Goal: Transaction & Acquisition: Book appointment/travel/reservation

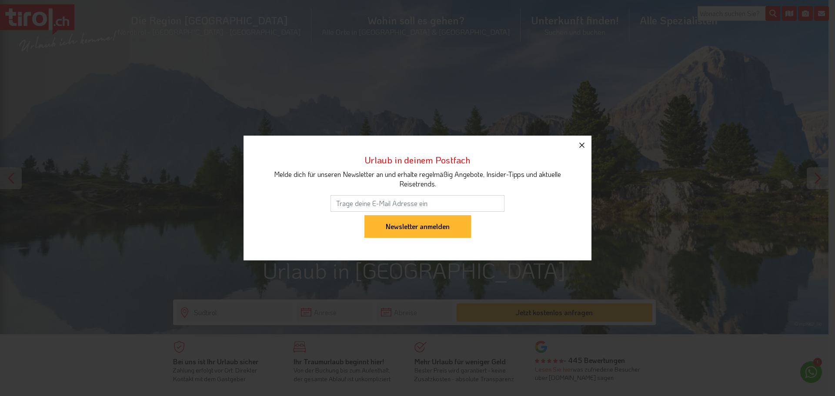
click at [581, 141] on icon "button" at bounding box center [582, 145] width 10 height 10
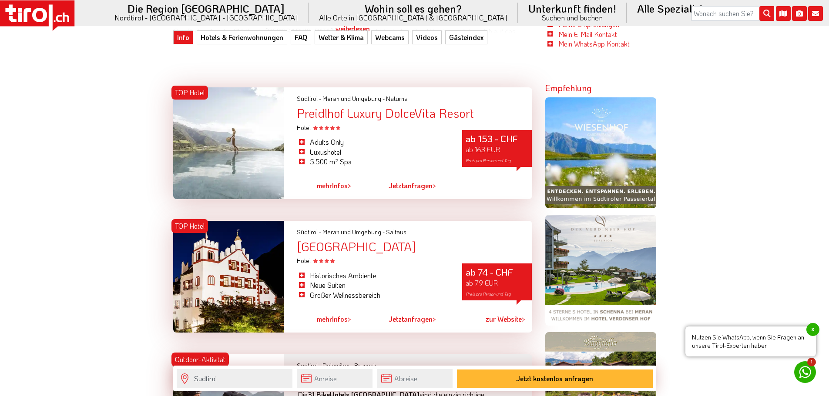
scroll to position [566, 0]
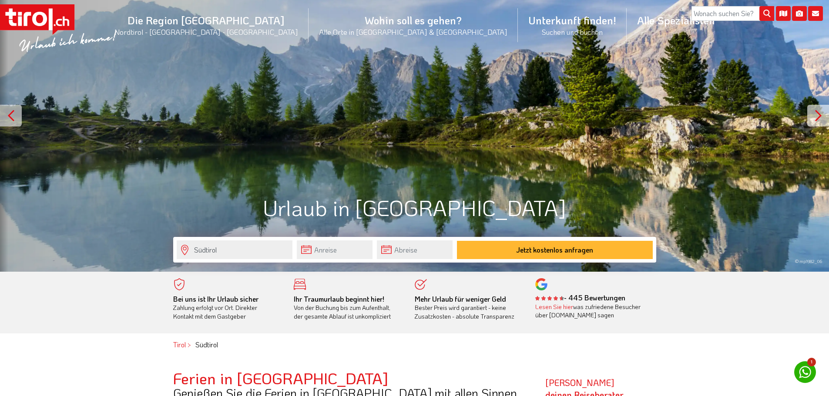
scroll to position [87, 0]
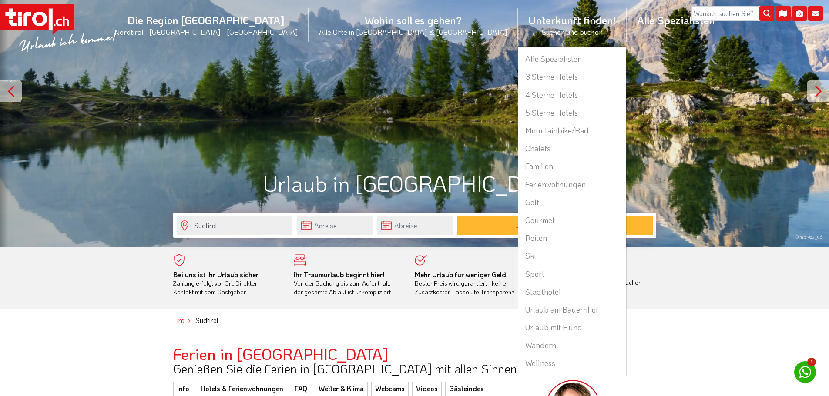
click at [518, 23] on li "Unterkunft finden! Suchen und buchen Alle Spezialisten 3 Sterne Hotels 4 Sterne…" at bounding box center [572, 25] width 109 height 42
click at [518, 157] on link "Chalets" at bounding box center [572, 149] width 108 height 18
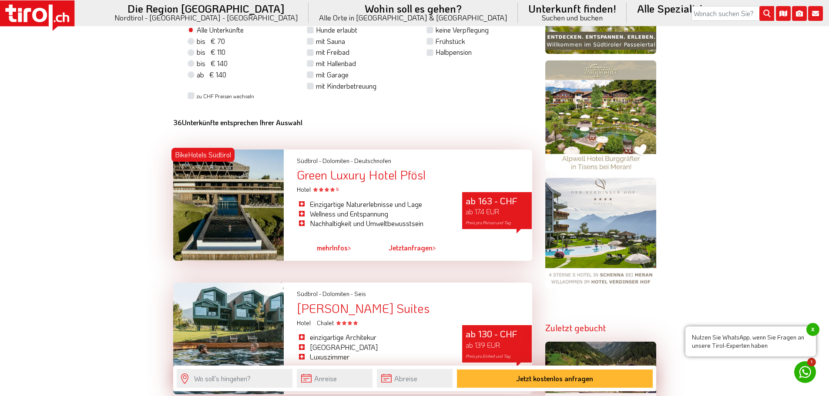
scroll to position [740, 0]
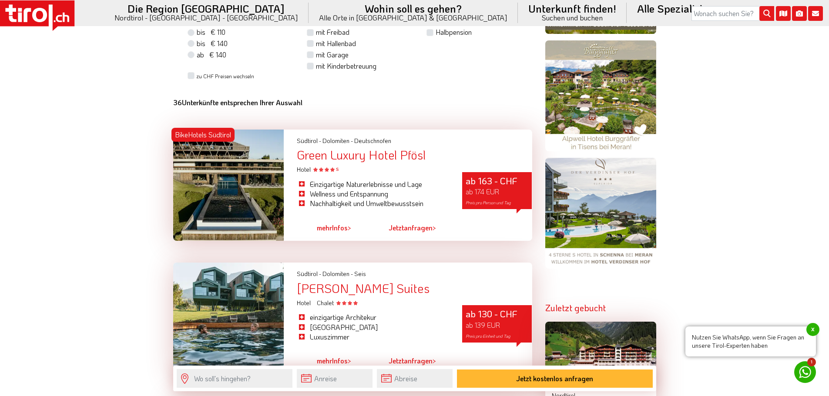
click at [404, 178] on div "Einzigartige Naturerlebnisse und Lage Wellness und Entspannung Nachhaltigkeit u…" at bounding box center [372, 194] width 165 height 40
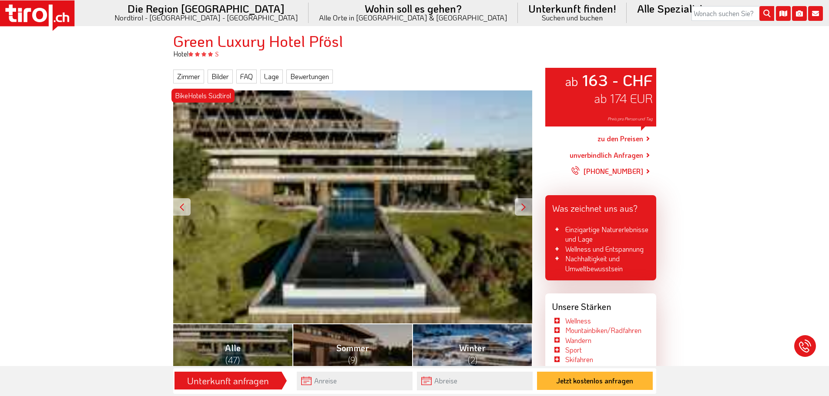
scroll to position [76, 0]
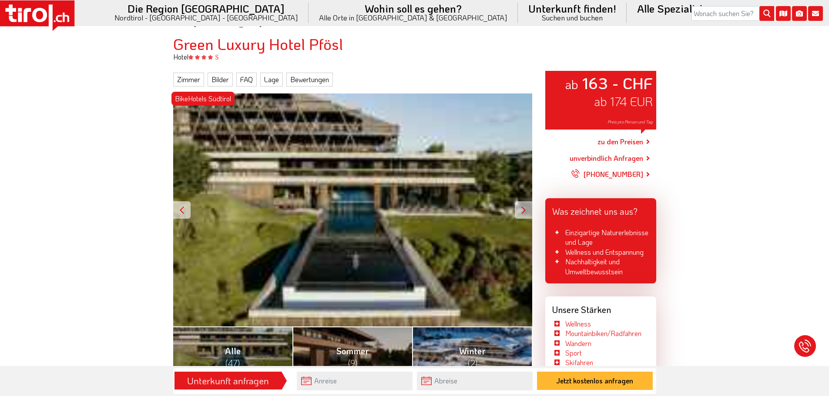
click at [48, 19] on icon at bounding box center [37, 15] width 74 height 30
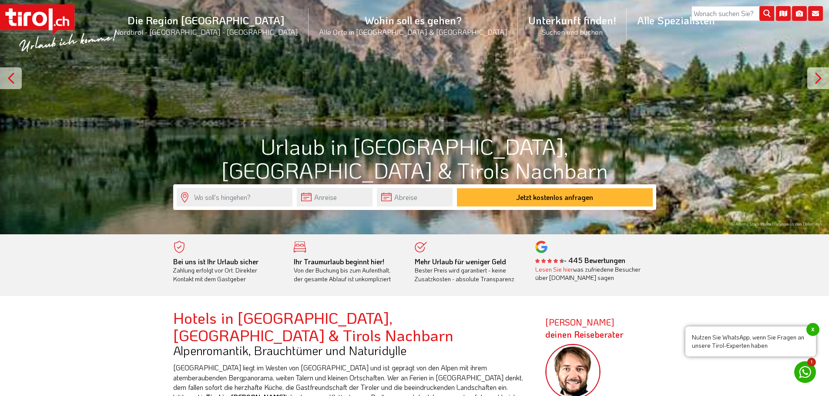
scroll to position [131, 0]
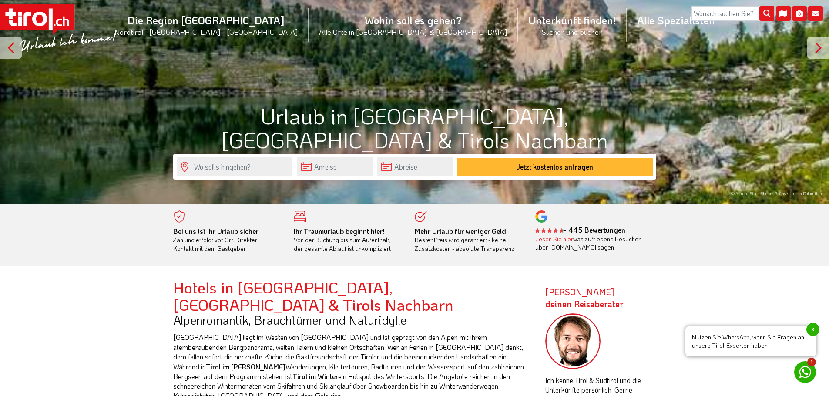
click at [816, 328] on span "x" at bounding box center [812, 329] width 13 height 13
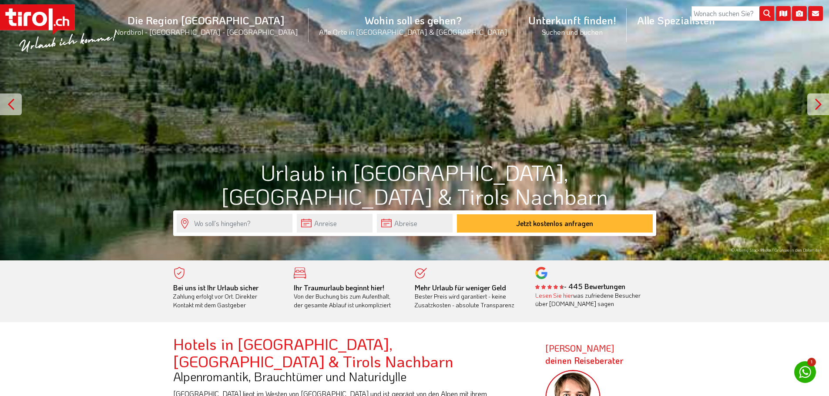
scroll to position [0, 0]
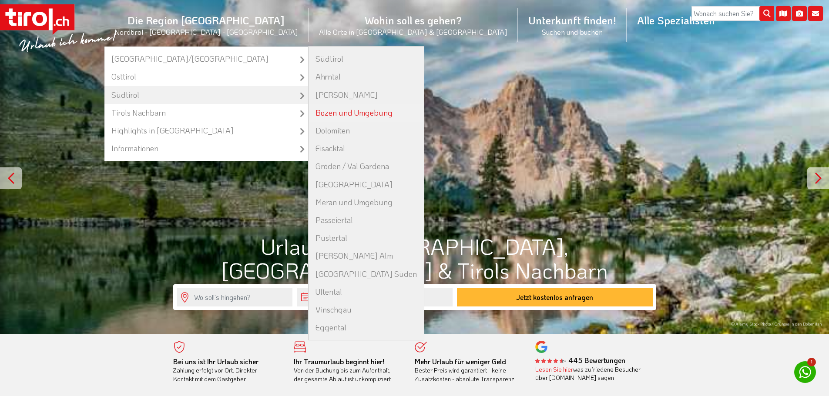
click at [343, 114] on link "Bozen und Umgebung" at bounding box center [365, 113] width 115 height 18
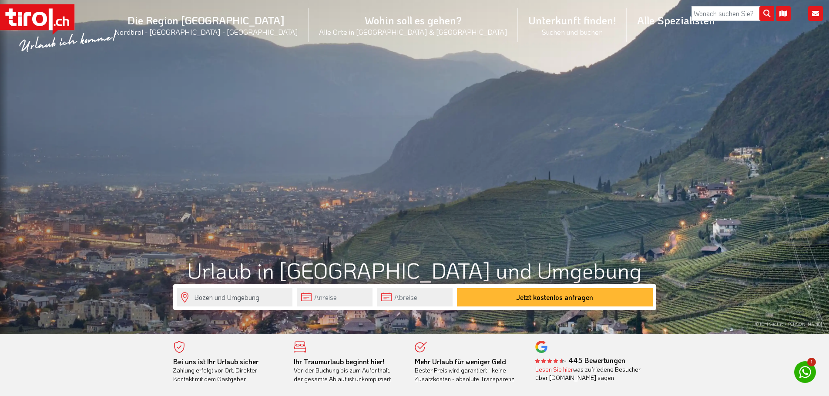
click at [36, 7] on icon at bounding box center [37, 19] width 74 height 30
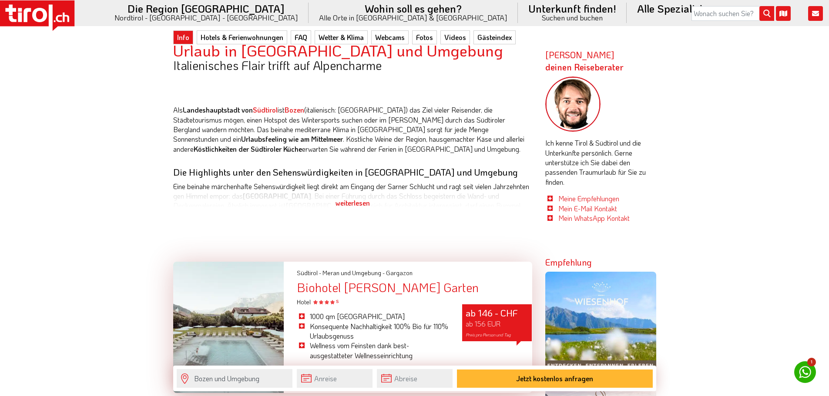
scroll to position [479, 0]
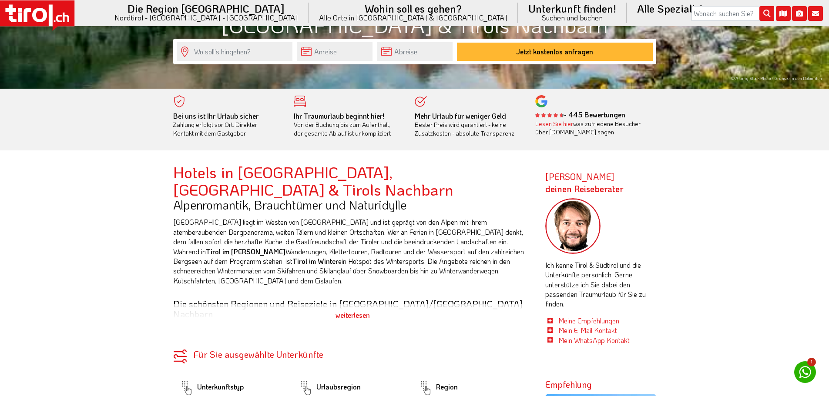
scroll to position [261, 0]
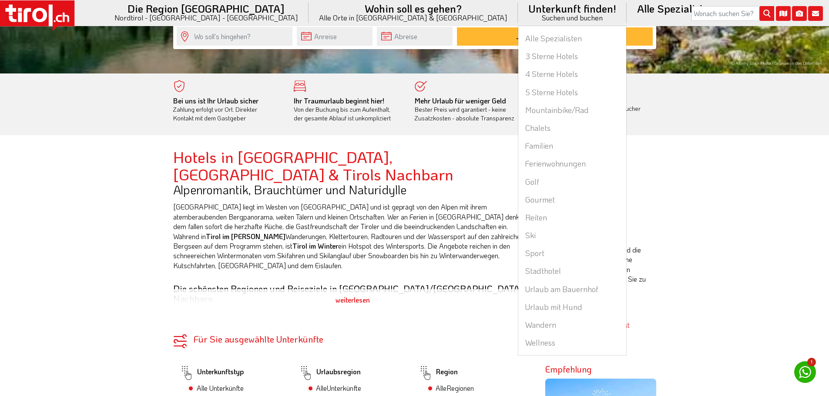
click at [518, 13] on li "Unterkunft finden! Suchen und buchen Alle Spezialisten 3 Sterne Hotels 4 Sterne…" at bounding box center [572, 13] width 109 height 26
click at [518, 62] on link "3 Sterne Hotels" at bounding box center [572, 56] width 108 height 18
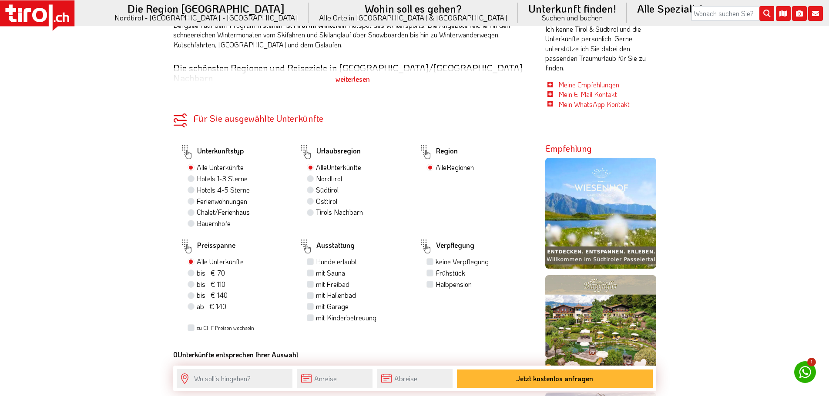
scroll to position [348, 0]
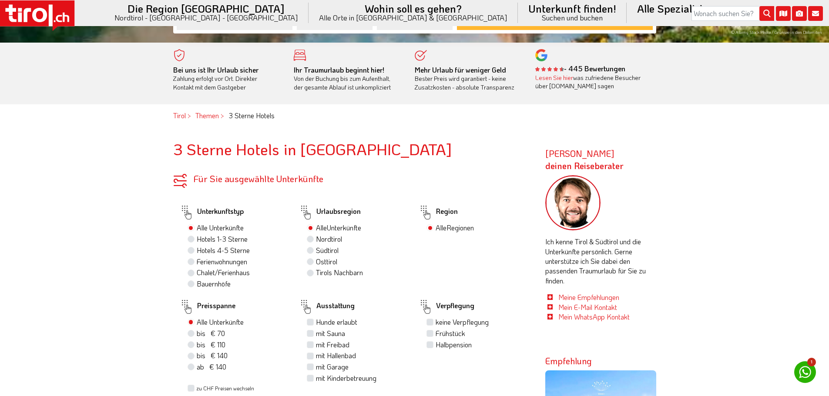
scroll to position [305, 0]
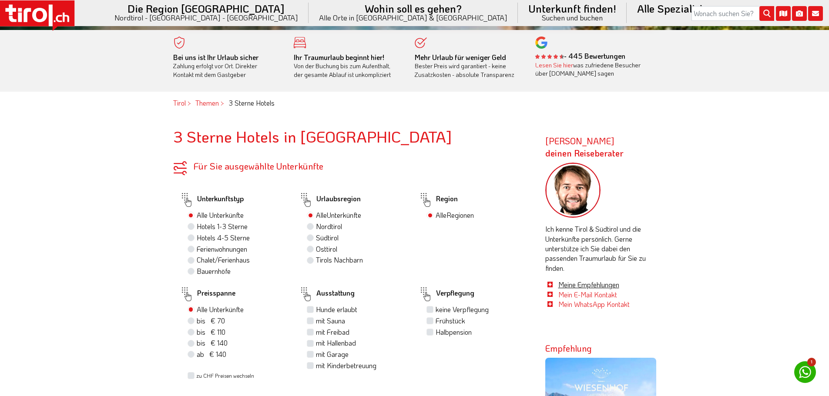
click at [572, 286] on link "Meine Empfehlungen" at bounding box center [588, 284] width 61 height 9
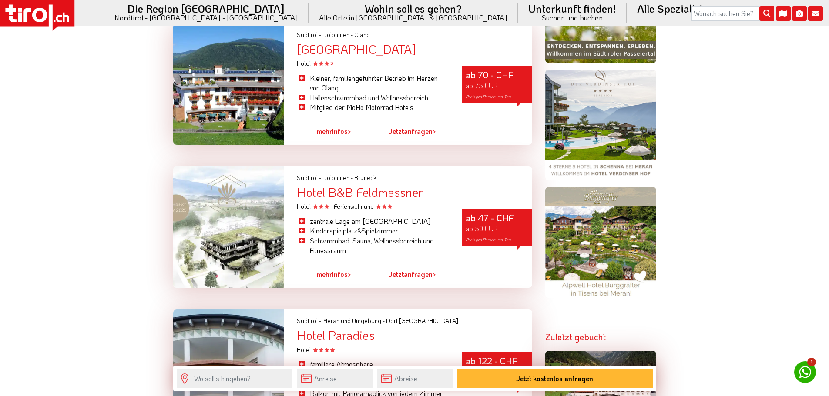
scroll to position [696, 0]
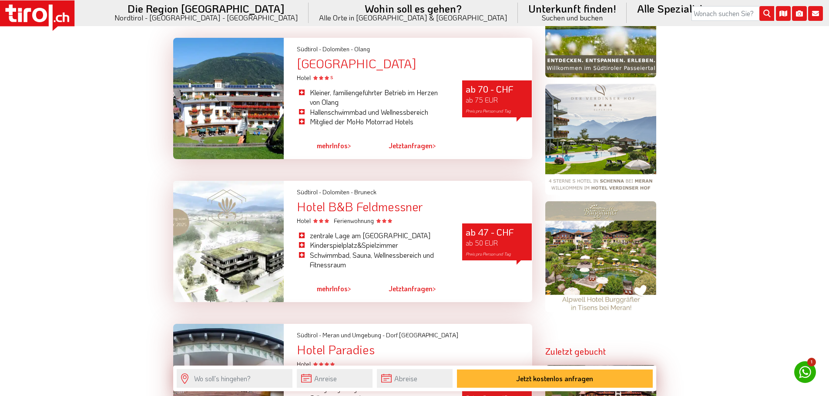
click at [334, 144] on link "mehr Infos >" at bounding box center [334, 146] width 34 height 20
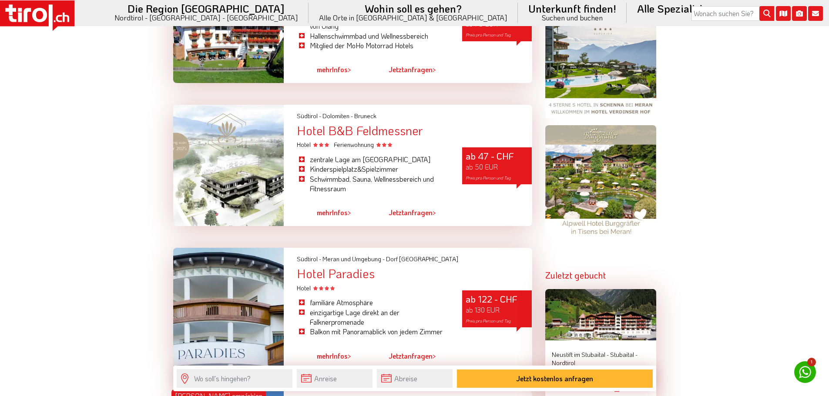
scroll to position [827, 0]
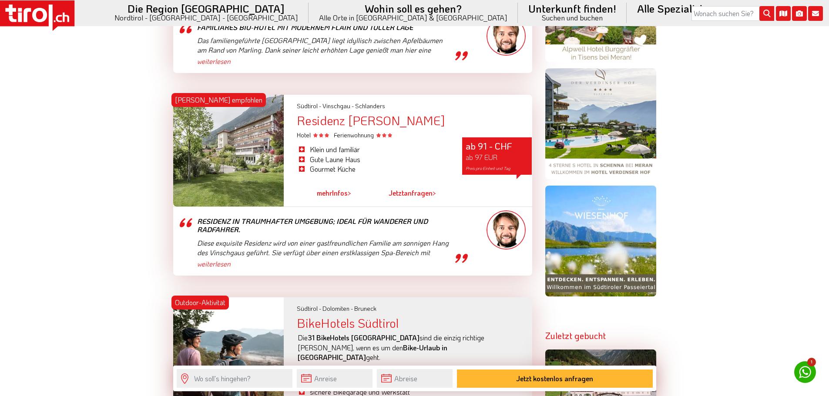
scroll to position [696, 0]
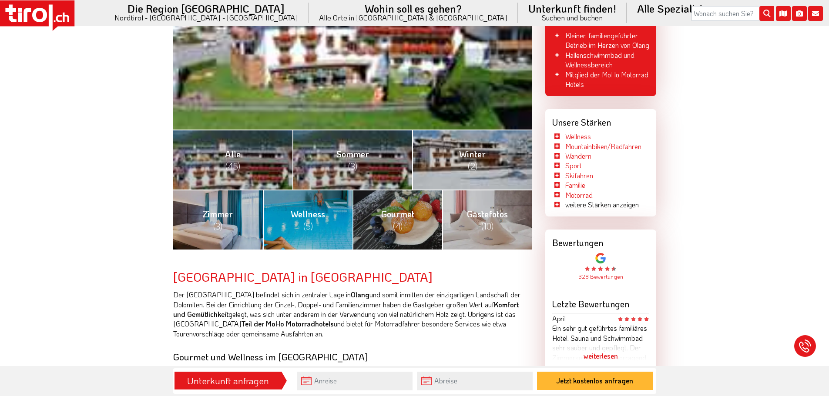
scroll to position [261, 0]
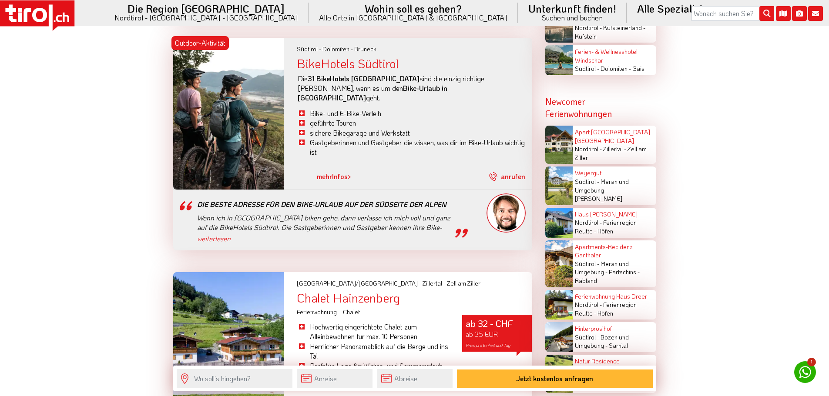
scroll to position [1436, 0]
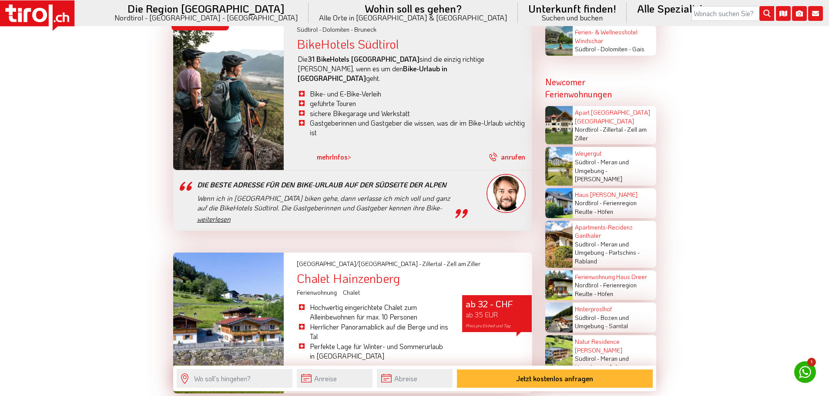
click at [218, 215] on link "weiterlesen" at bounding box center [324, 220] width 255 height 10
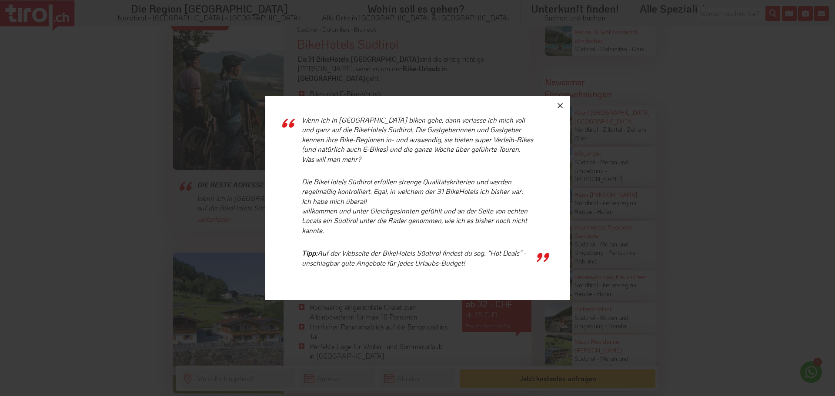
click at [557, 104] on icon "button" at bounding box center [560, 106] width 10 height 10
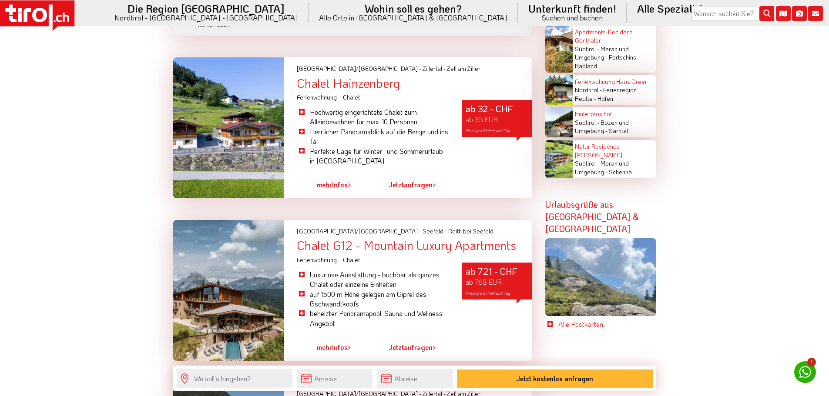
scroll to position [1610, 0]
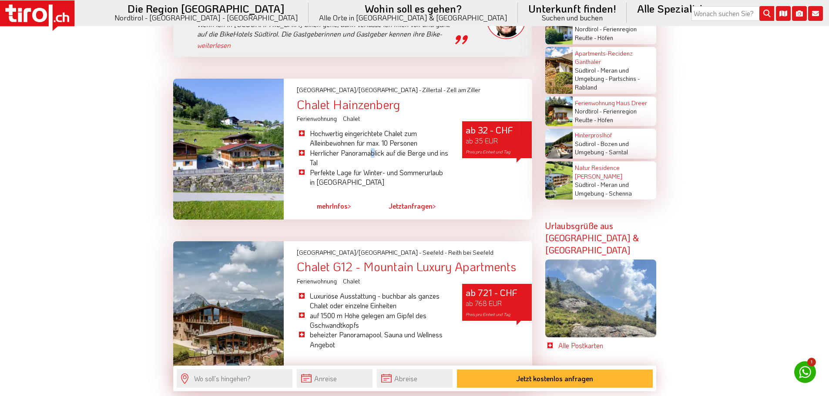
click at [373, 148] on li "Herrlicher Panoramablick auf die Berge und ins Tal" at bounding box center [373, 158] width 152 height 20
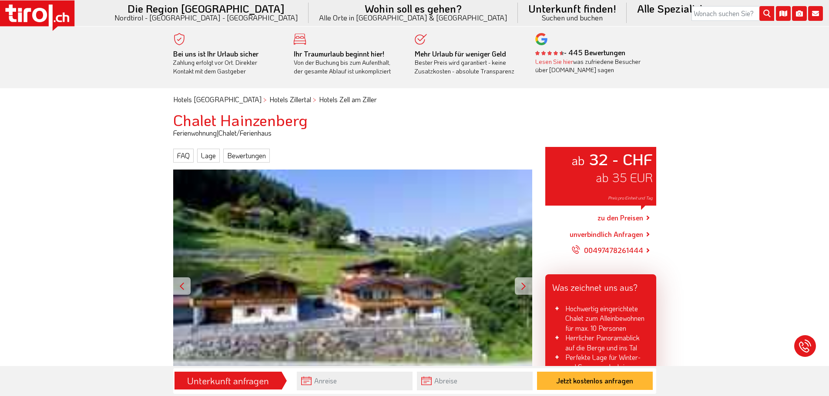
click at [636, 216] on link "zu den Preisen" at bounding box center [620, 219] width 46 height 22
click at [40, 12] on icon at bounding box center [39, 15] width 7 height 9
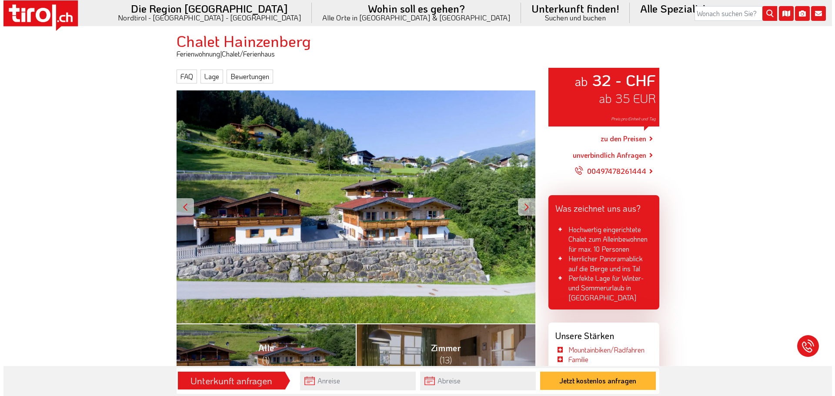
scroll to position [87, 0]
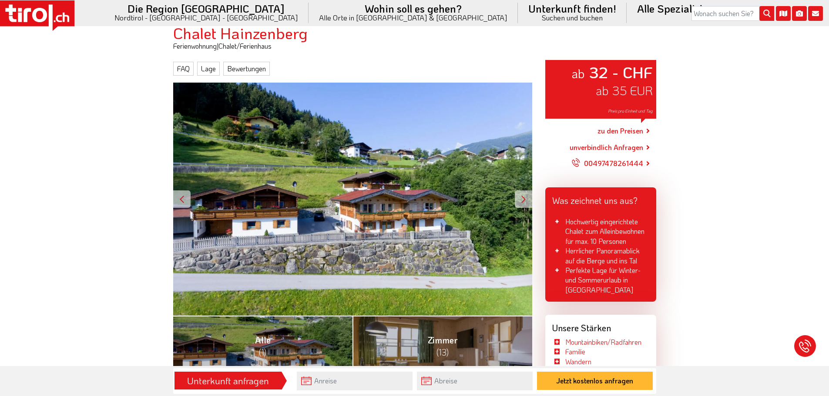
click at [640, 132] on link "zu den Preisen" at bounding box center [620, 132] width 46 height 22
click at [608, 143] on link "unverbindlich Anfragen" at bounding box center [607, 147] width 74 height 10
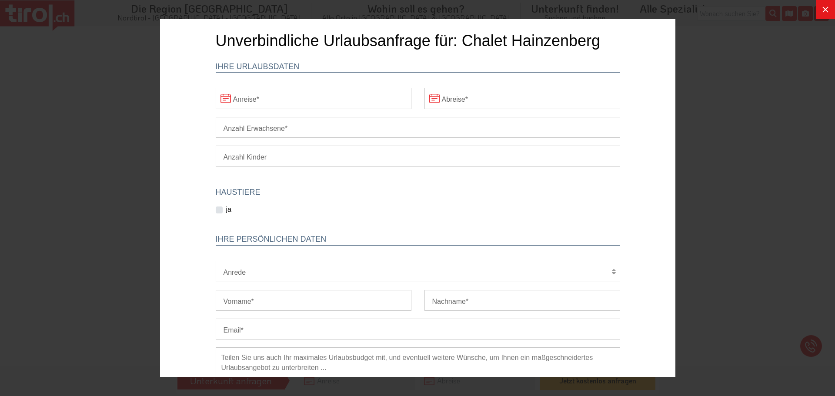
scroll to position [144, 0]
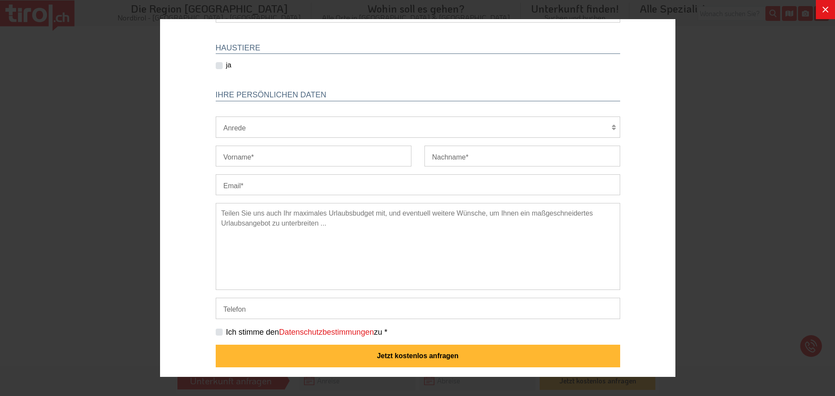
click at [778, 149] on div at bounding box center [417, 198] width 835 height 396
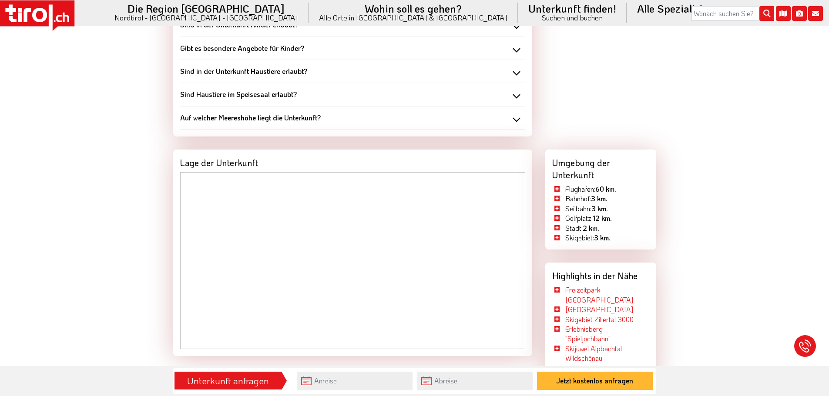
scroll to position [1088, 0]
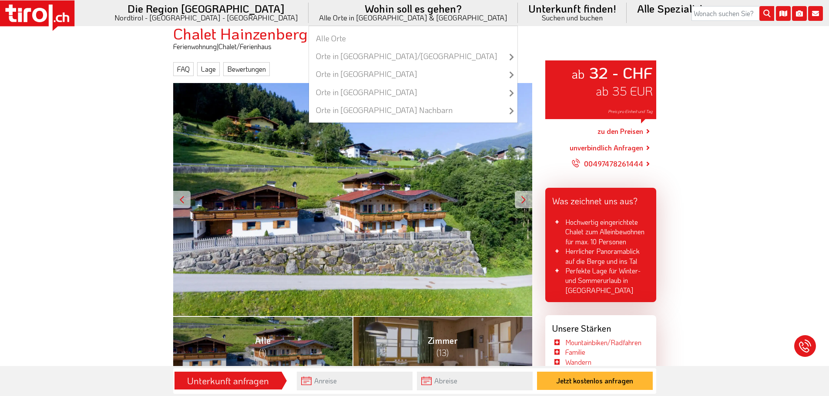
scroll to position [87, 0]
